Goal: Entertainment & Leisure: Browse casually

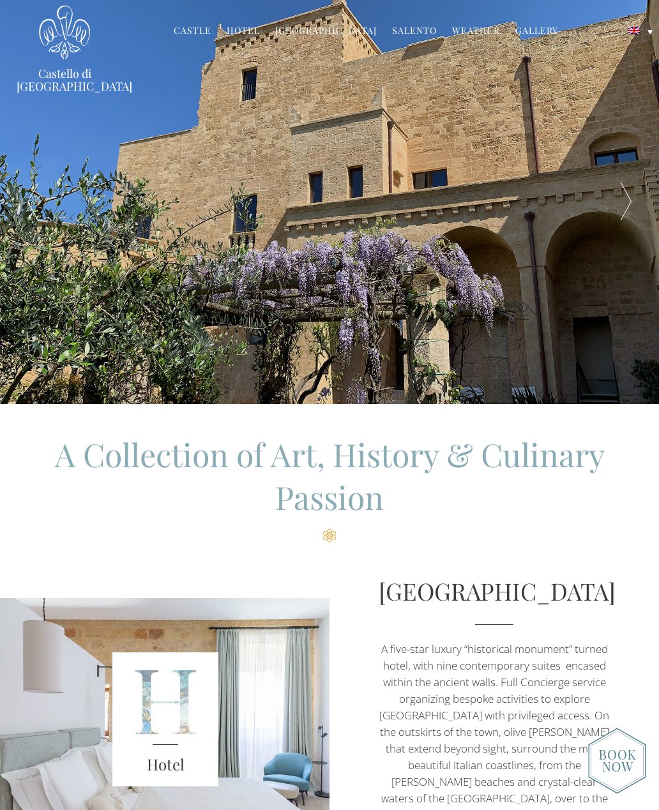
click at [204, 35] on link "Castle" at bounding box center [193, 31] width 38 height 15
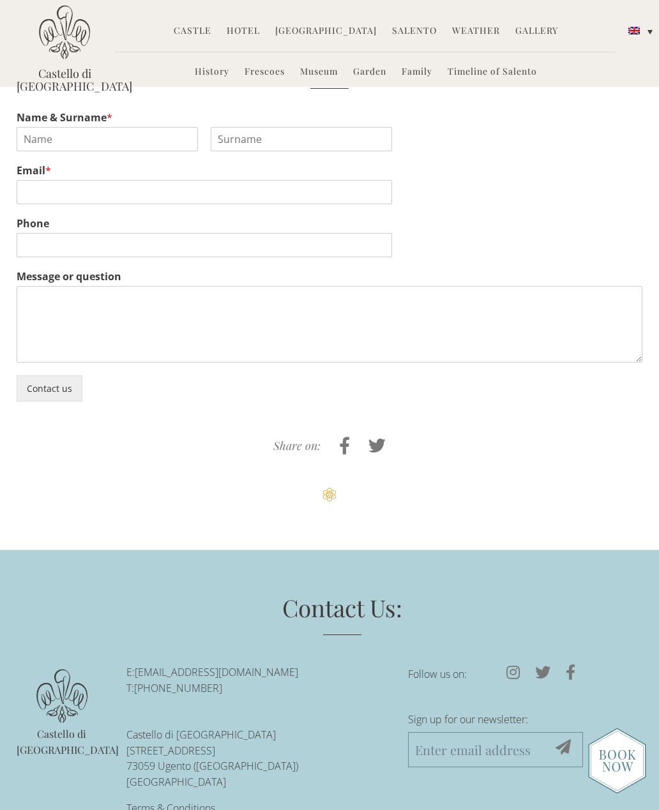
scroll to position [2324, 0]
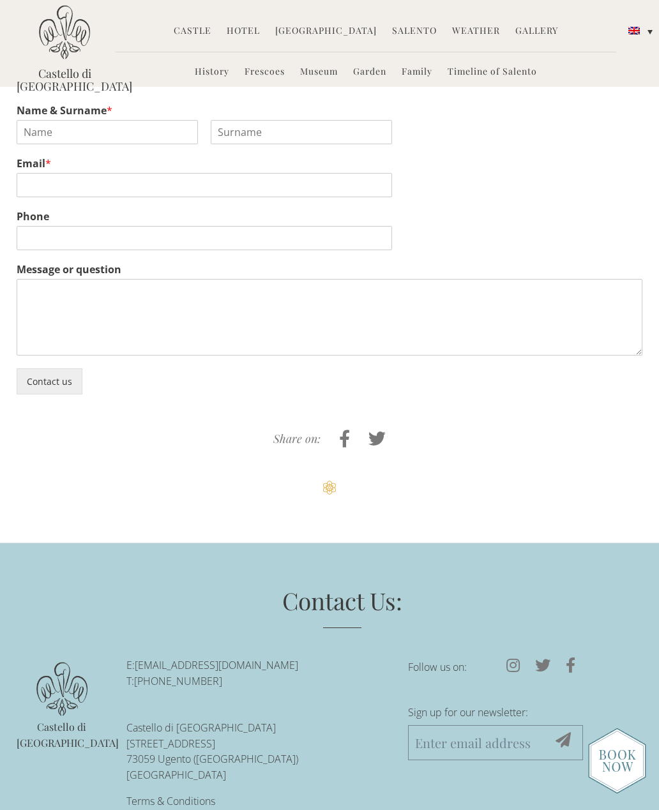
click at [236, 31] on link "Hotel" at bounding box center [243, 31] width 33 height 15
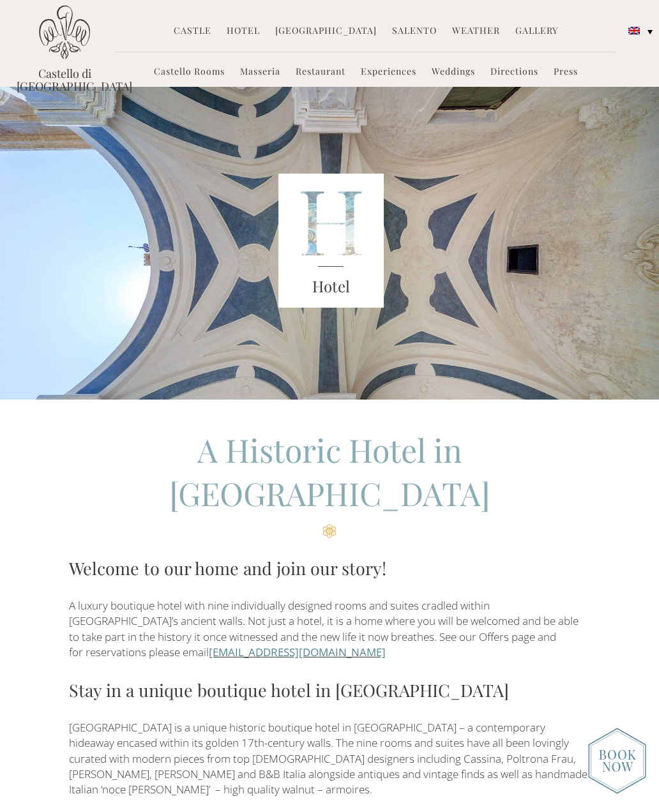
click at [199, 78] on link "Castello Rooms" at bounding box center [189, 72] width 71 height 15
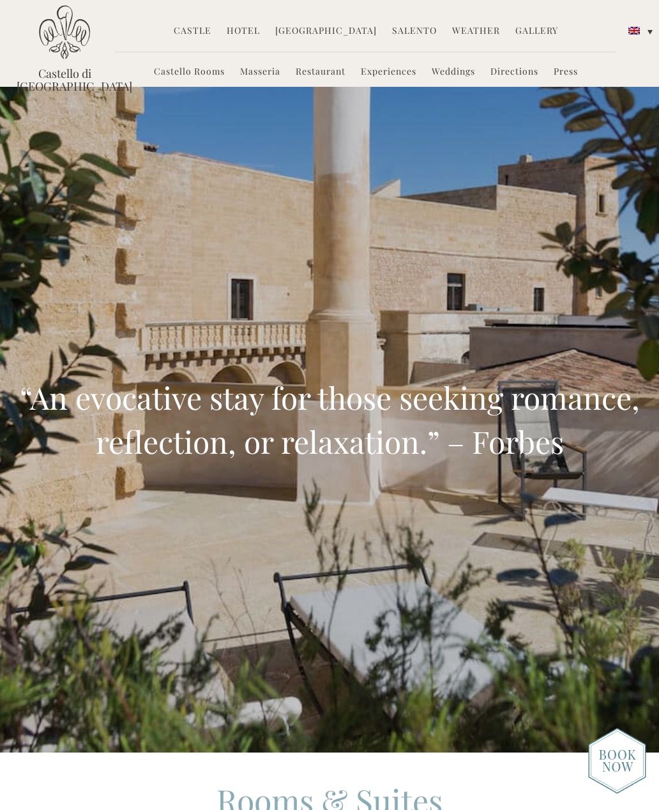
scroll to position [140, 0]
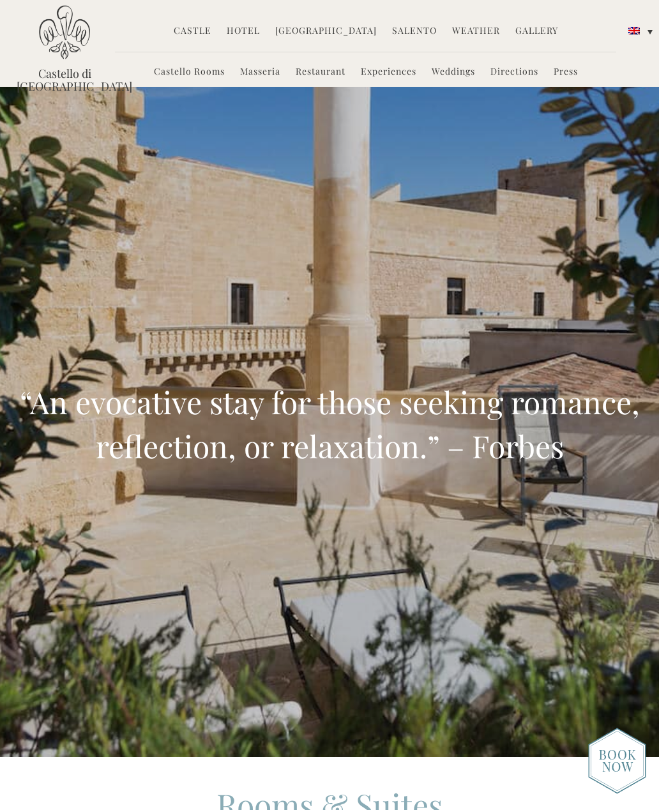
click at [258, 75] on link "Masseria" at bounding box center [260, 72] width 40 height 15
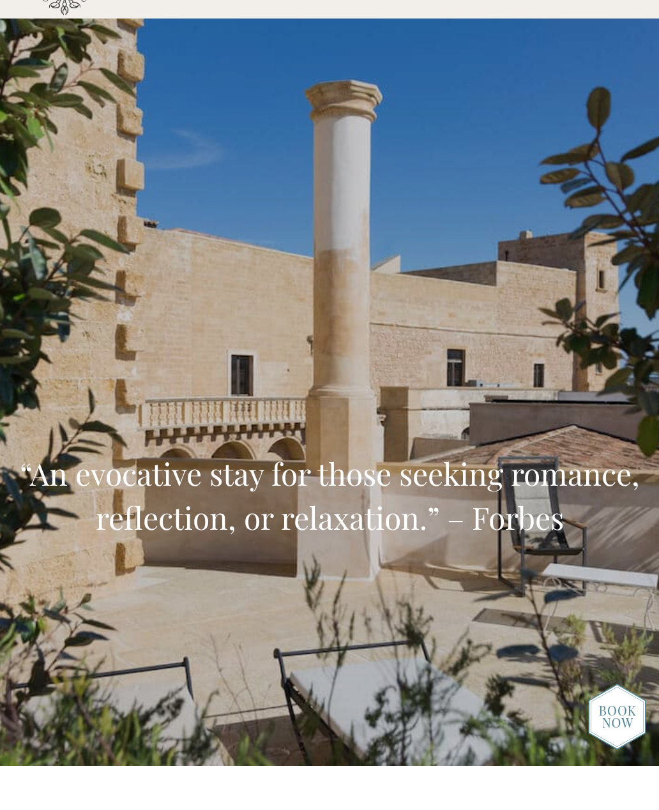
scroll to position [68, 0]
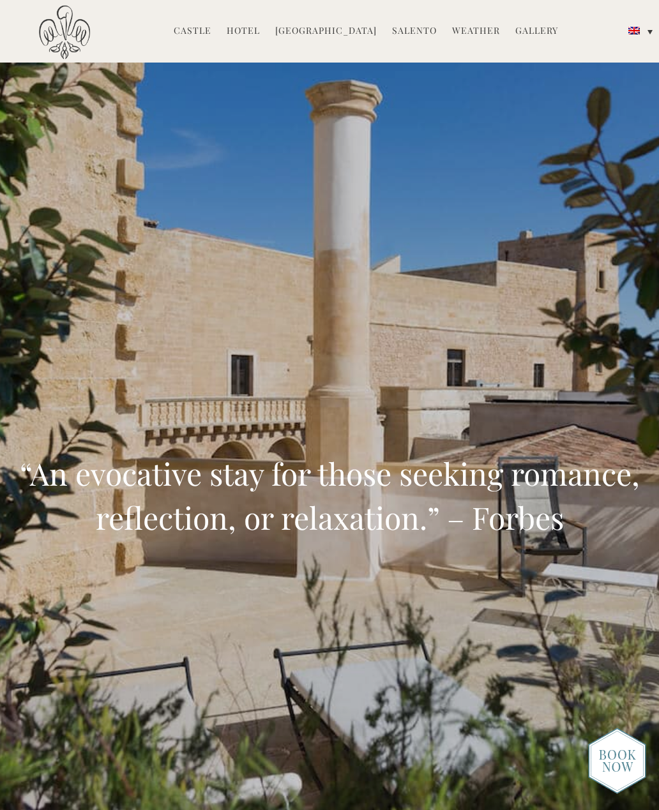
click at [257, 36] on link "Hotel" at bounding box center [243, 31] width 33 height 15
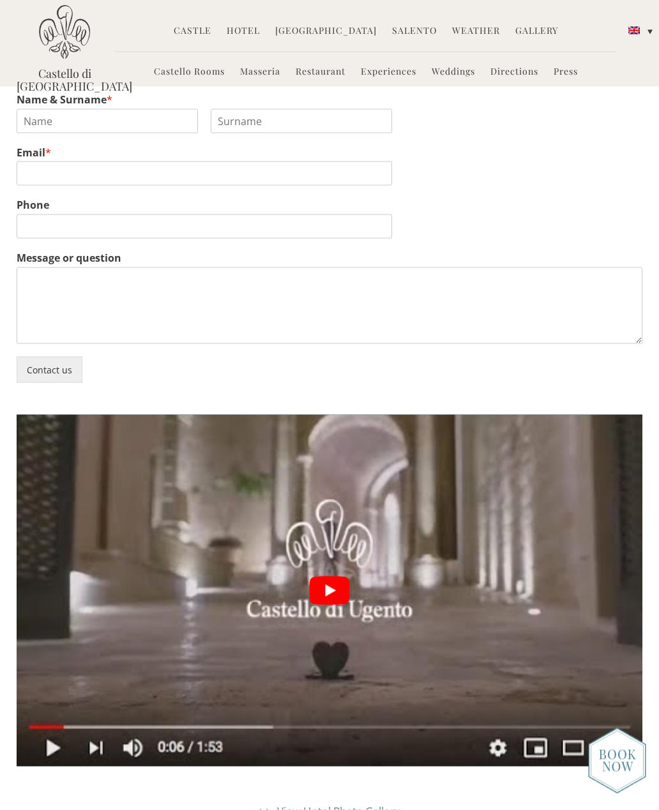
scroll to position [2484, 0]
click at [208, 77] on link "Castello Rooms" at bounding box center [189, 72] width 71 height 15
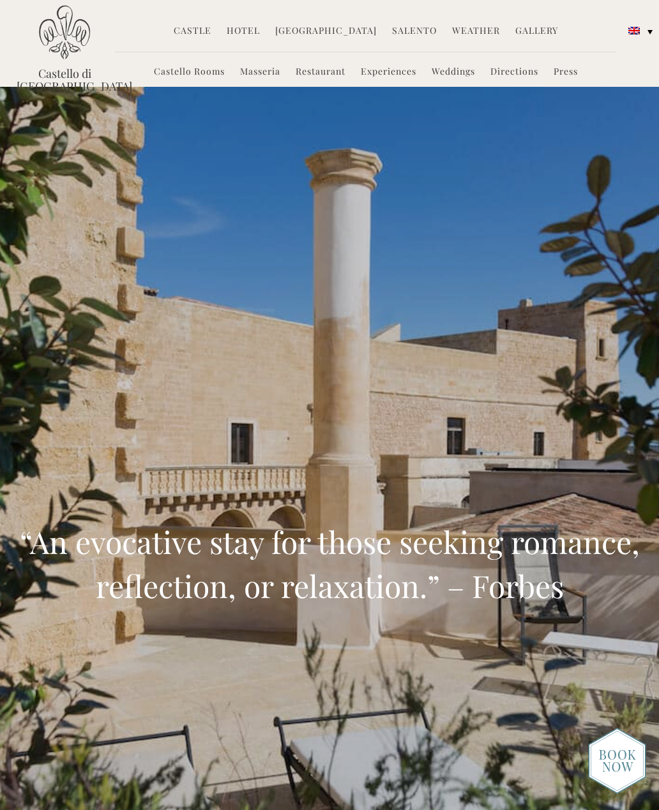
click at [246, 31] on link "Hotel" at bounding box center [243, 31] width 33 height 15
click at [187, 77] on link "Castello Rooms" at bounding box center [189, 72] width 71 height 15
click at [186, 75] on link "Castello Rooms" at bounding box center [189, 72] width 71 height 15
click at [188, 72] on link "Castello Rooms" at bounding box center [189, 72] width 71 height 15
click at [196, 77] on link "Castello Rooms" at bounding box center [189, 72] width 71 height 15
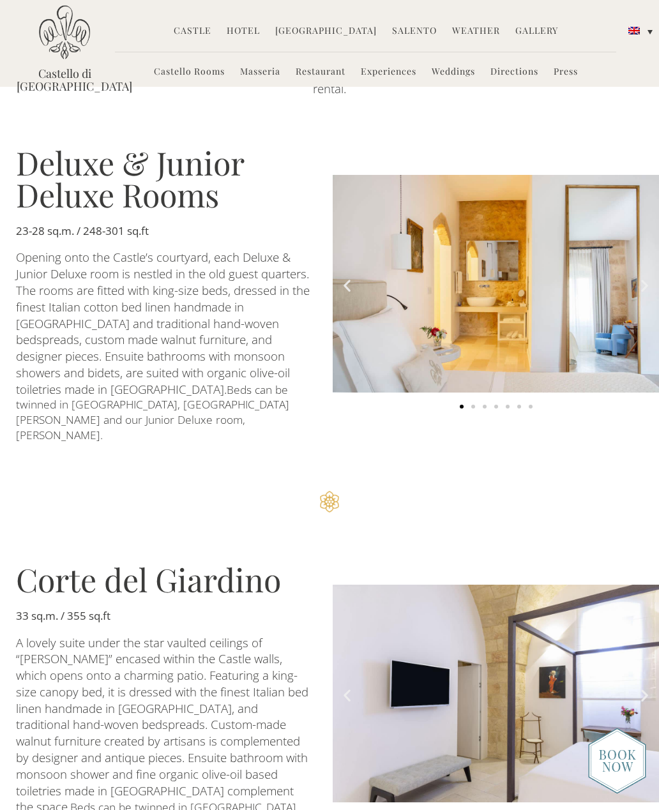
scroll to position [1010, 0]
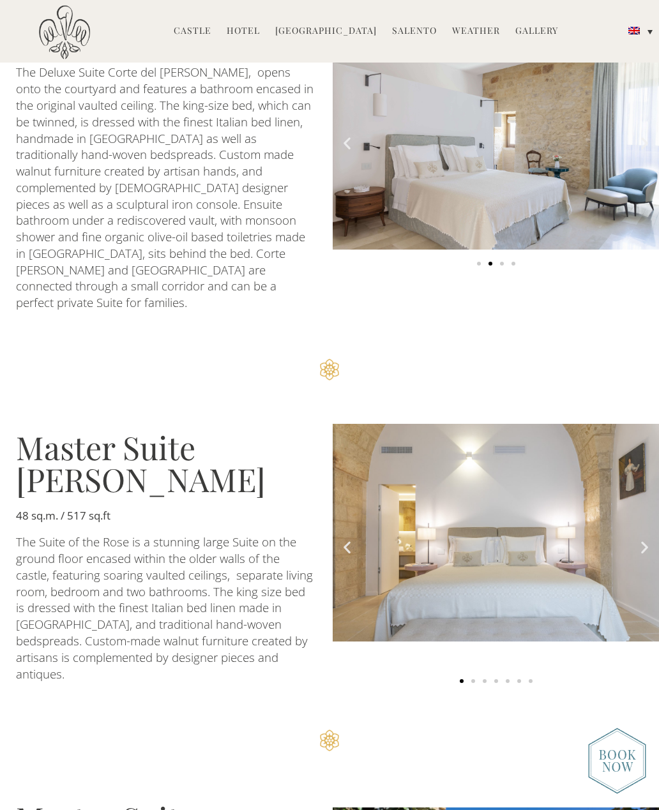
click at [583, 424] on img "1 of 7" at bounding box center [496, 533] width 326 height 218
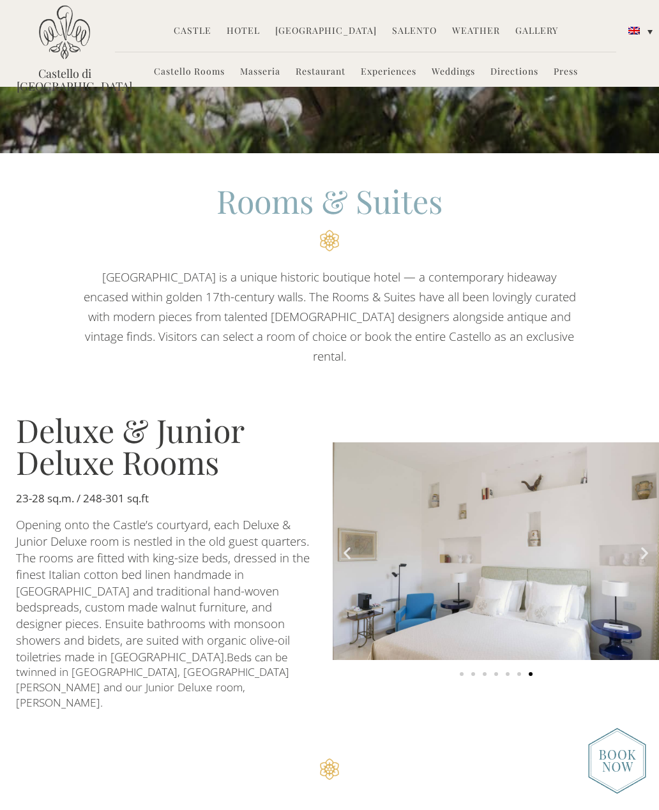
scroll to position [741, 0]
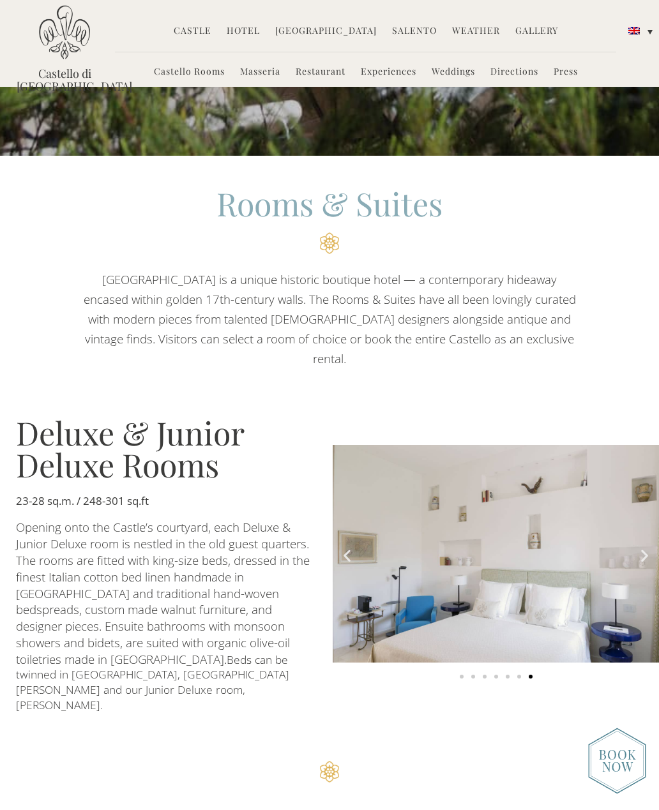
click at [392, 72] on link "Experiences" at bounding box center [389, 72] width 56 height 15
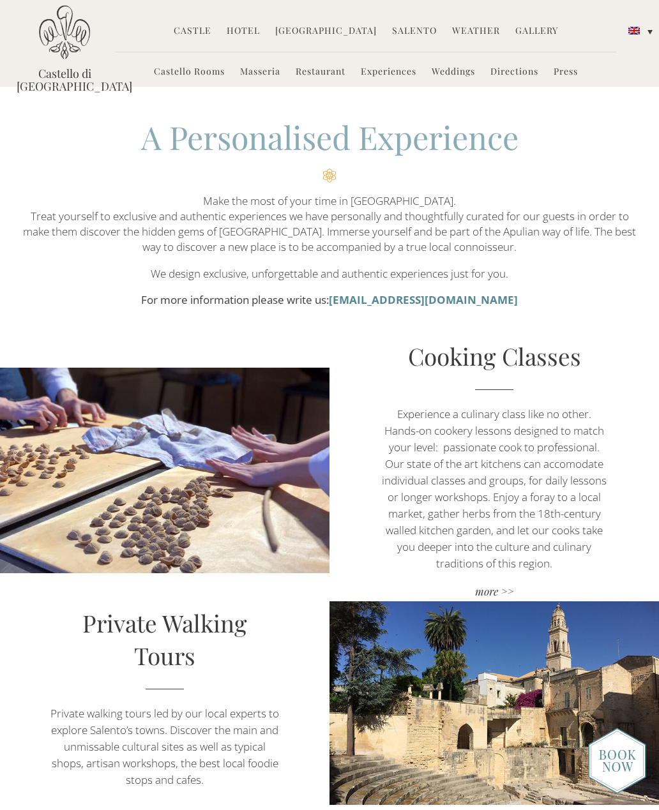
click at [200, 31] on link "Castle" at bounding box center [193, 31] width 38 height 15
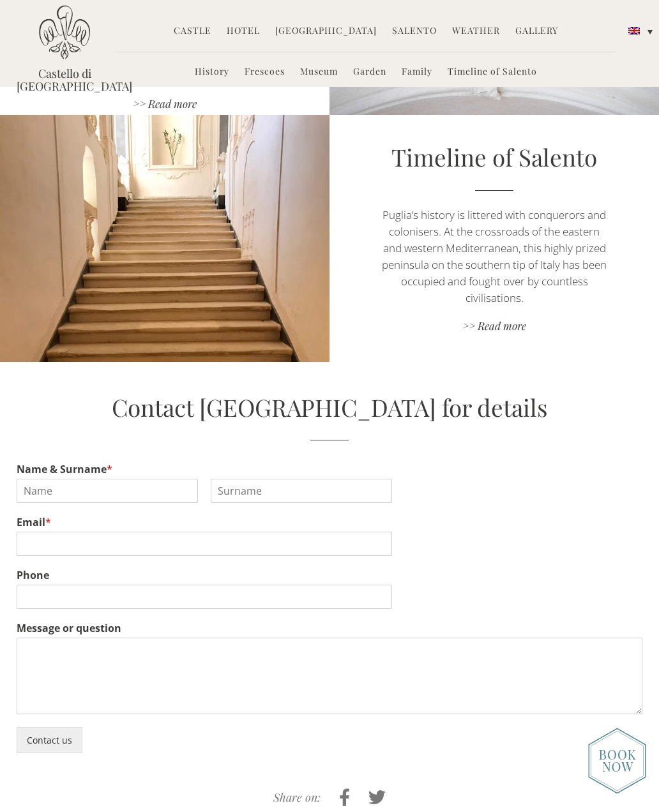
scroll to position [1964, 0]
click at [527, 30] on link "Gallery" at bounding box center [536, 31] width 43 height 15
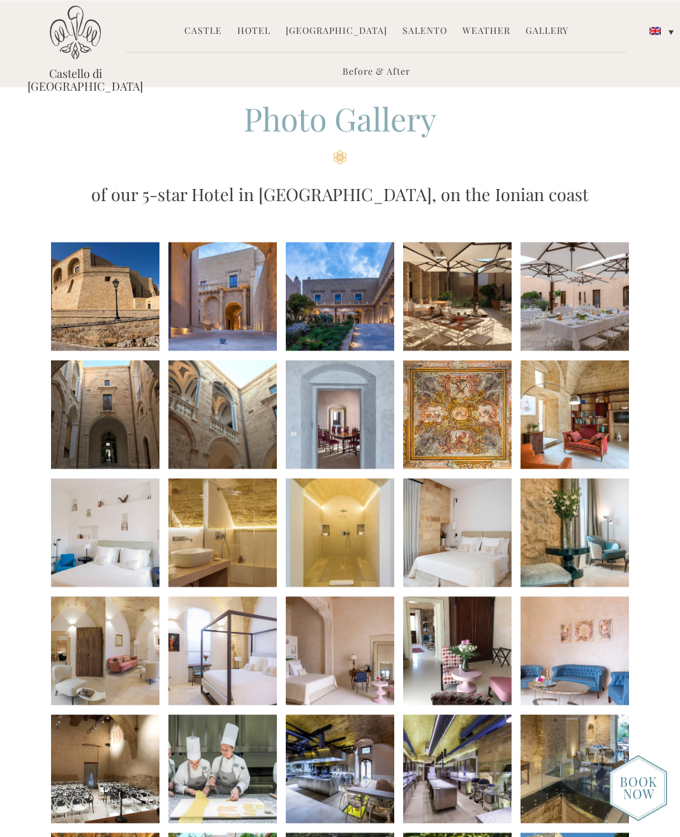
click at [126, 321] on li at bounding box center [105, 296] width 108 height 108
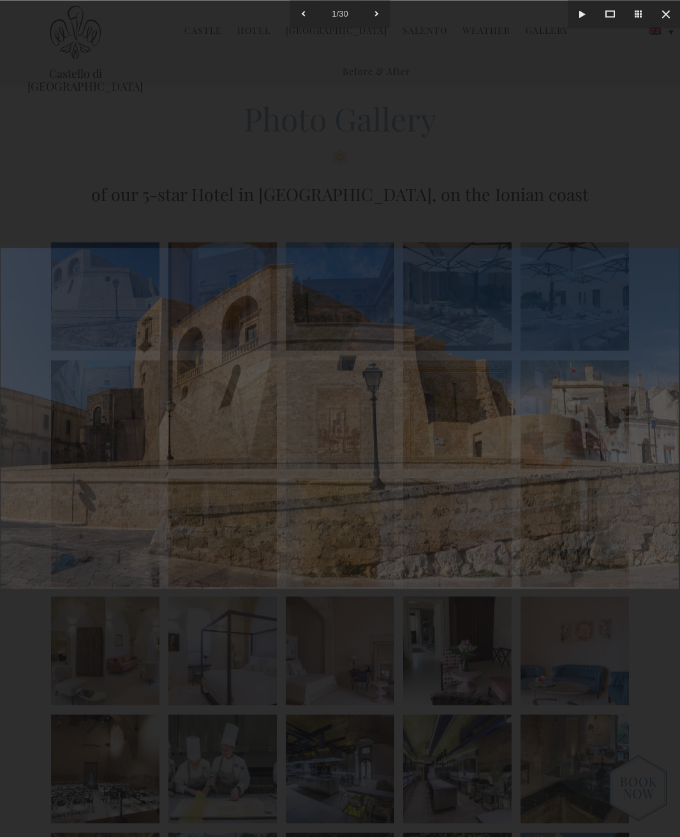
scroll to position [19, 0]
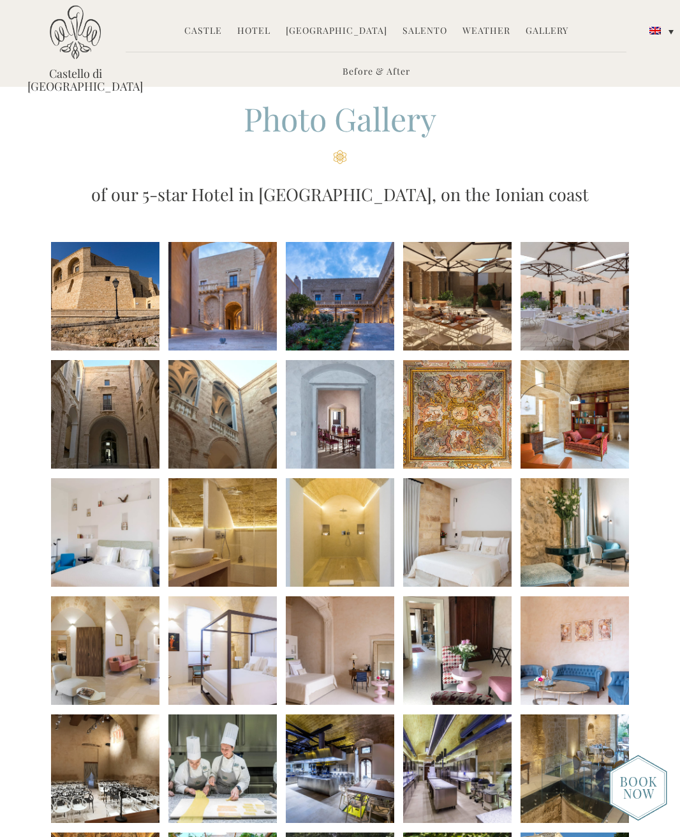
click at [142, 313] on li at bounding box center [105, 296] width 108 height 108
